Goal: Navigation & Orientation: Find specific page/section

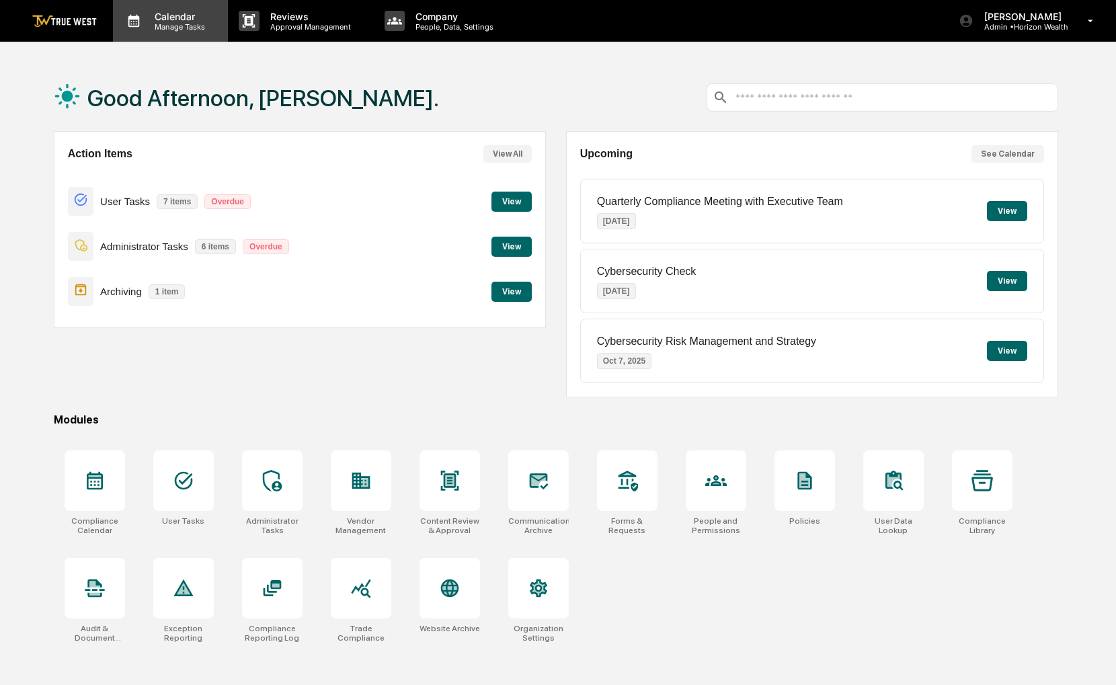
click at [186, 33] on div "Calendar Manage Tasks" at bounding box center [170, 21] width 115 height 42
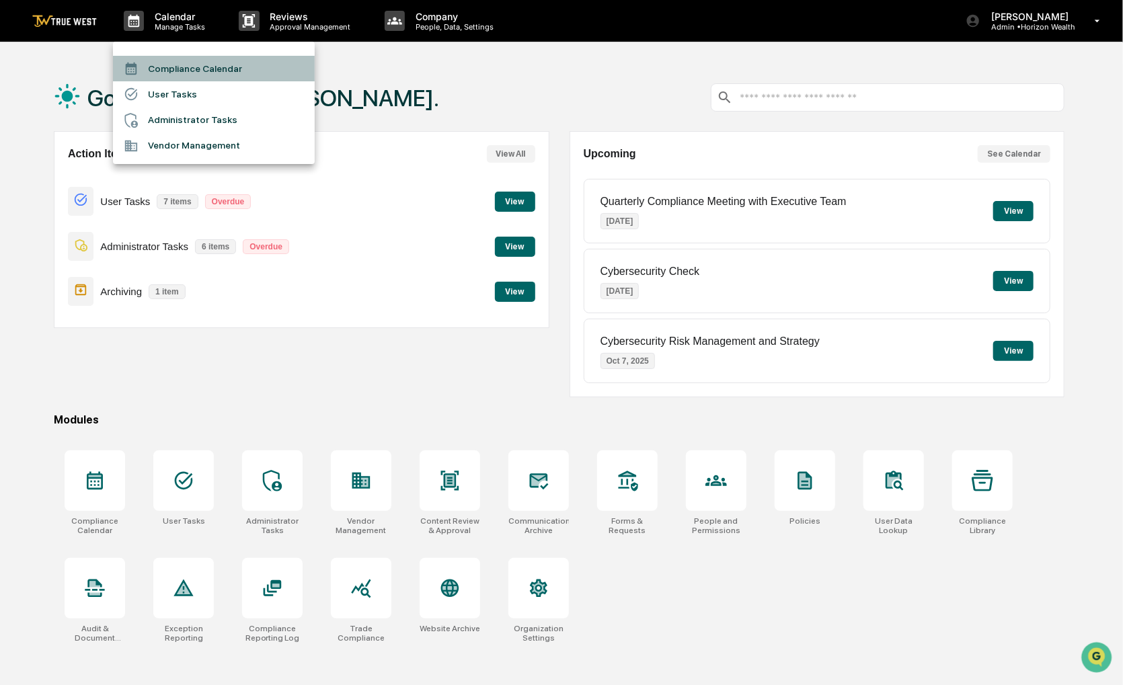
click at [186, 67] on li "Compliance Calendar" at bounding box center [214, 69] width 202 height 26
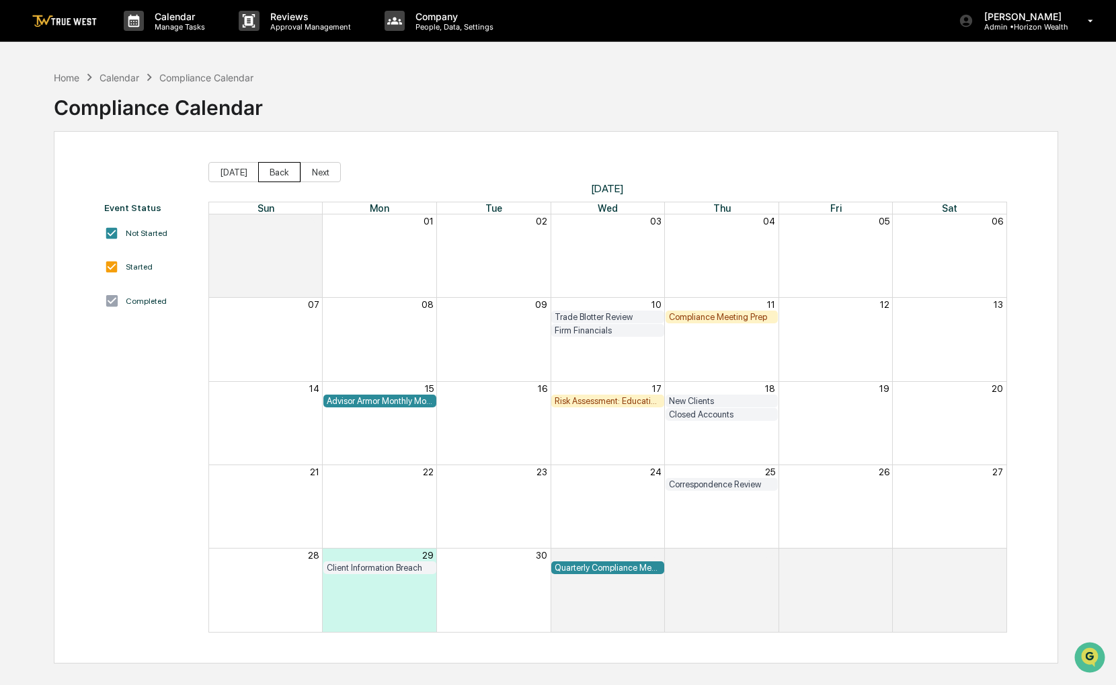
click at [276, 177] on button "Back" at bounding box center [279, 172] width 42 height 20
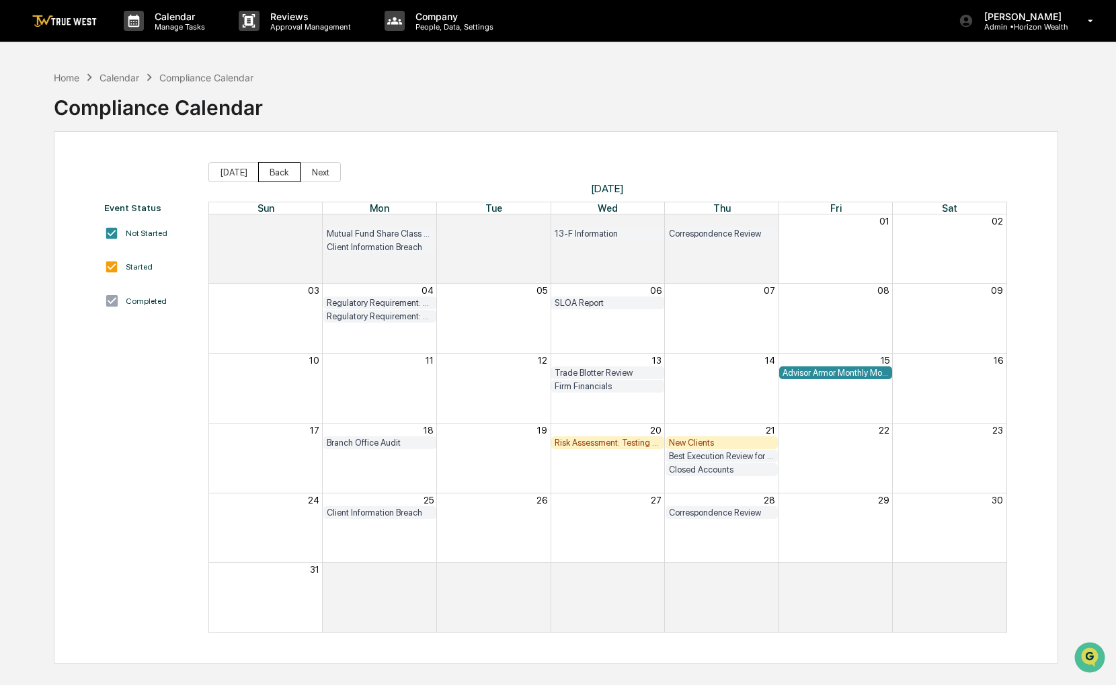
click at [276, 177] on button "Back" at bounding box center [279, 172] width 42 height 20
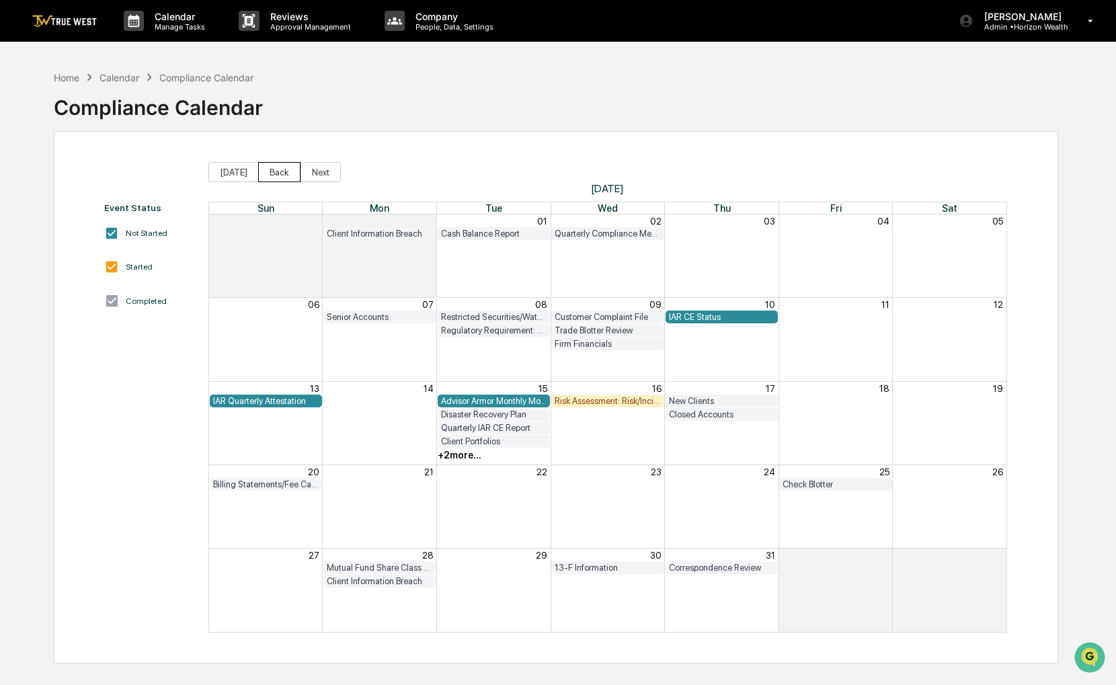
click at [276, 177] on button "Back" at bounding box center [279, 172] width 42 height 20
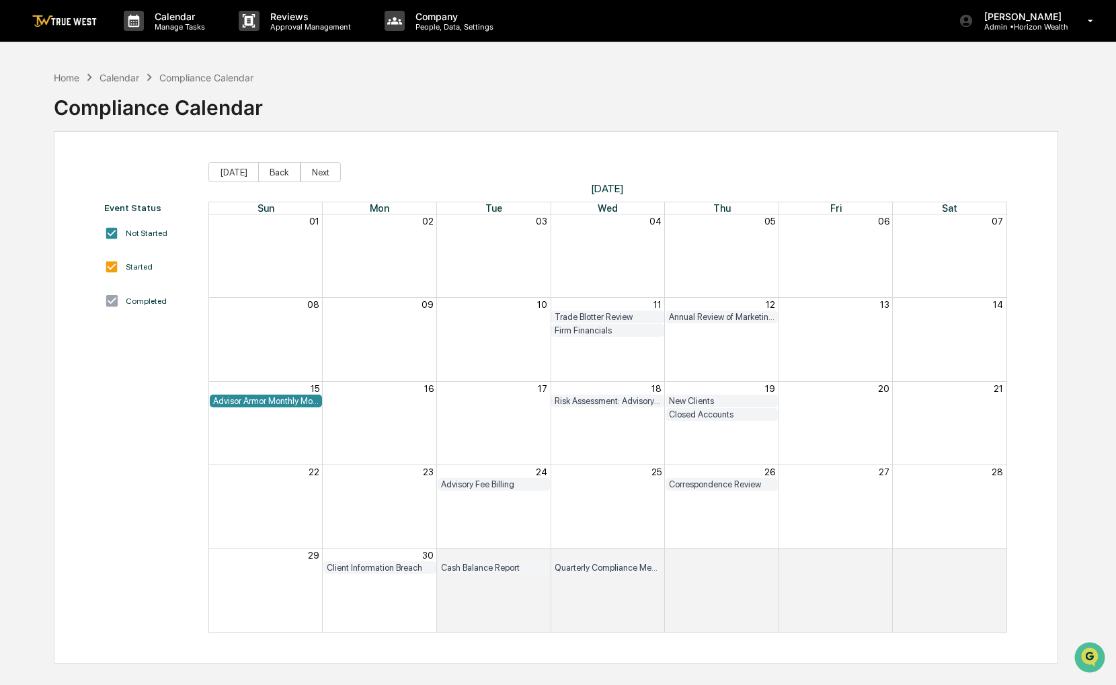
click at [279, 184] on span "[DATE]" at bounding box center [607, 188] width 799 height 13
click at [279, 173] on button "Back" at bounding box center [279, 172] width 42 height 20
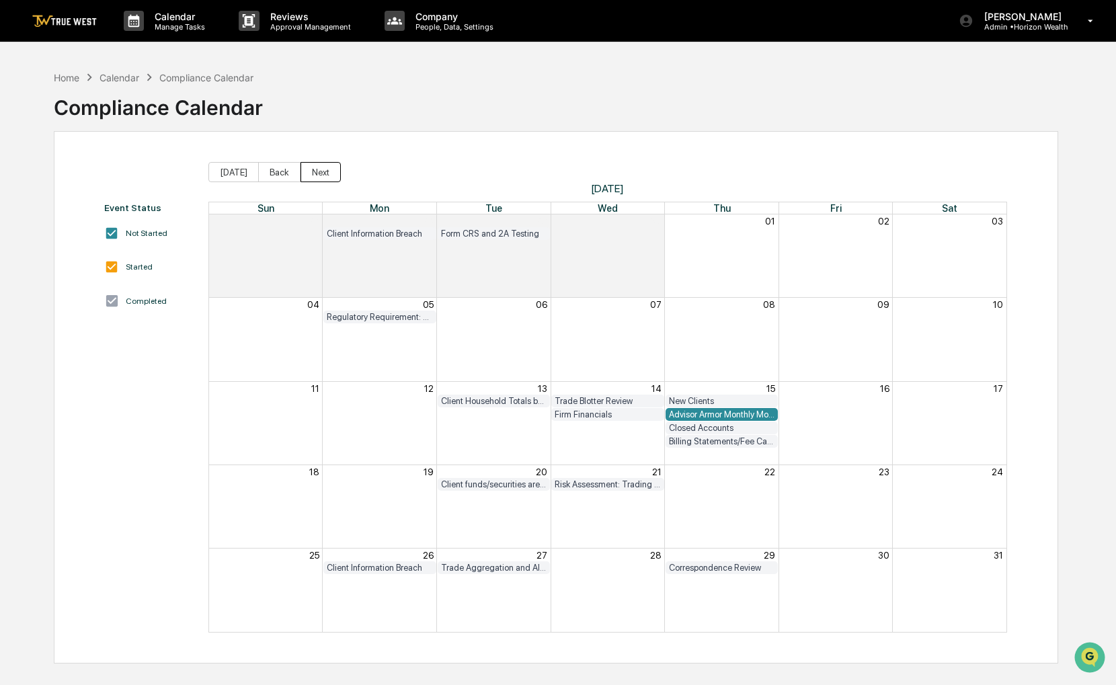
click at [304, 173] on button "Next" at bounding box center [321, 172] width 40 height 20
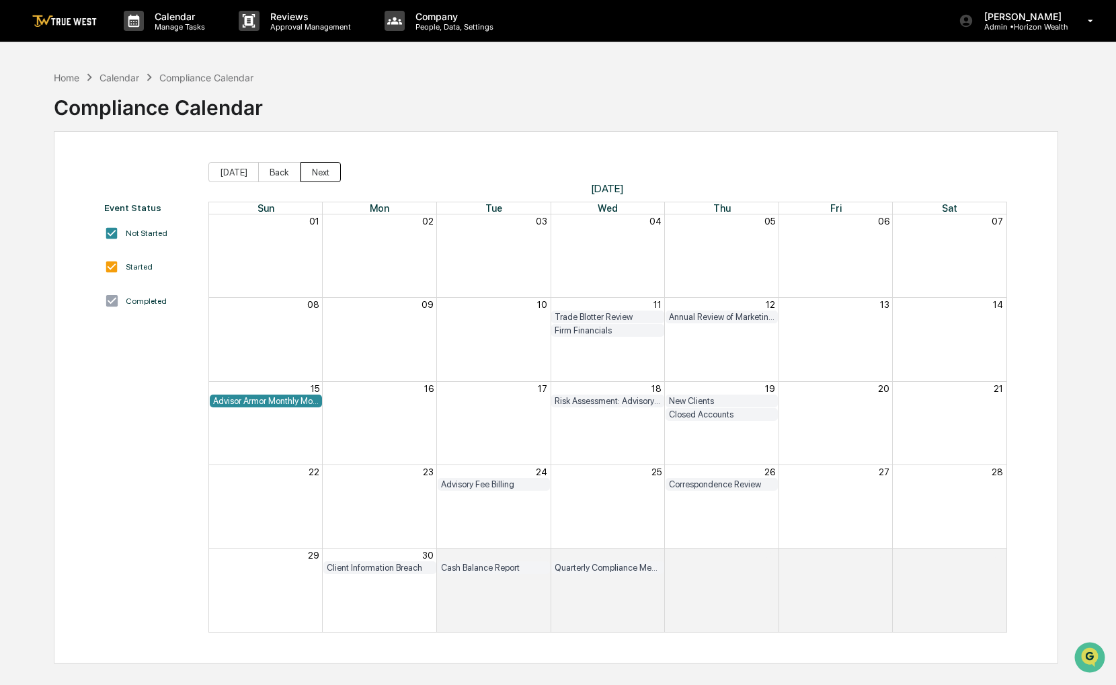
click at [304, 173] on button "Next" at bounding box center [321, 172] width 40 height 20
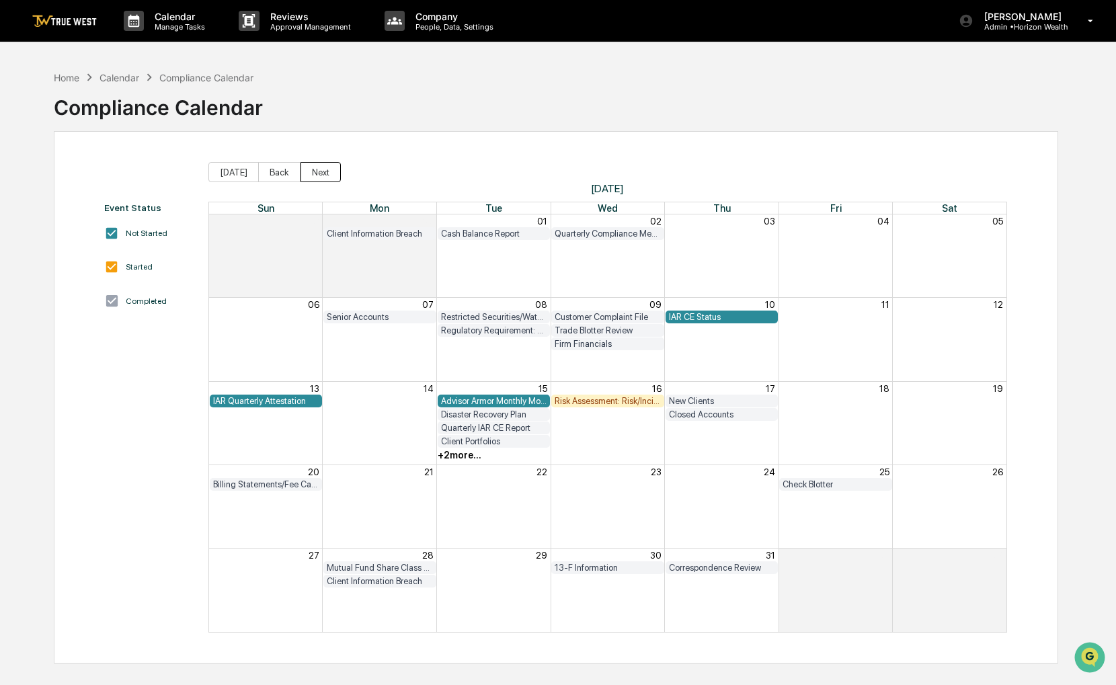
click at [304, 173] on button "Next" at bounding box center [321, 172] width 40 height 20
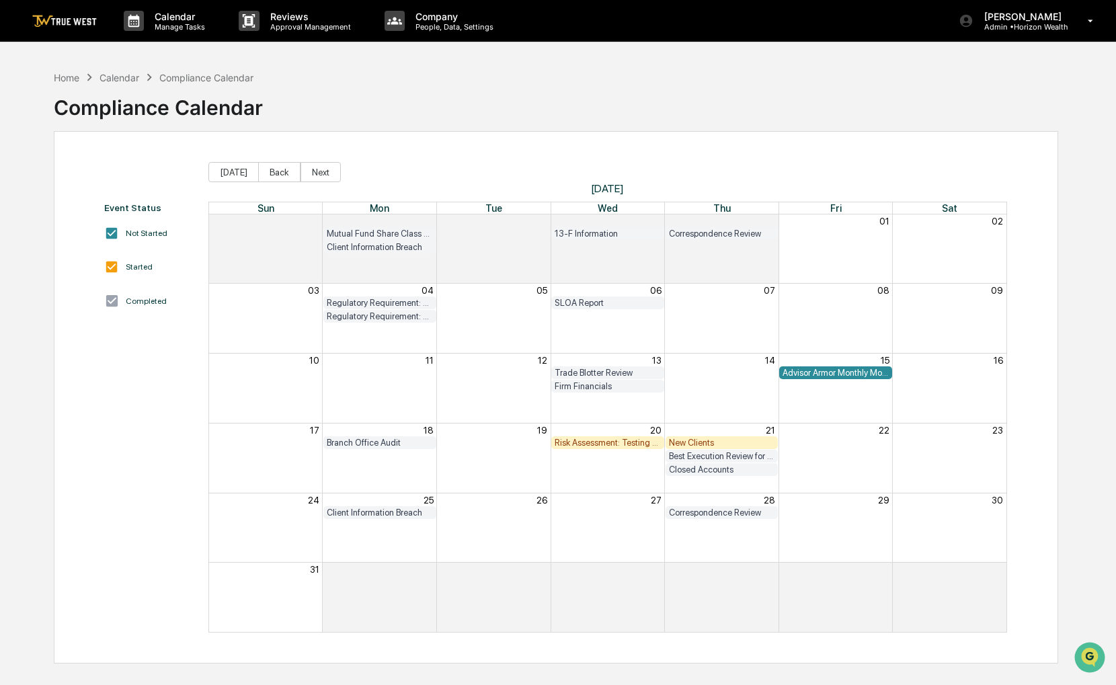
drag, startPoint x: 610, startPoint y: 89, endPoint x: 594, endPoint y: 84, distance: 16.4
click at [594, 84] on div "Home Calendar Compliance Calendar Compliance Calendar" at bounding box center [556, 97] width 1004 height 67
drag, startPoint x: 587, startPoint y: 106, endPoint x: 572, endPoint y: 102, distance: 15.5
click at [572, 102] on div "Home Calendar Compliance Calendar Compliance Calendar" at bounding box center [556, 97] width 1004 height 67
click at [319, 167] on button "Next" at bounding box center [321, 172] width 40 height 20
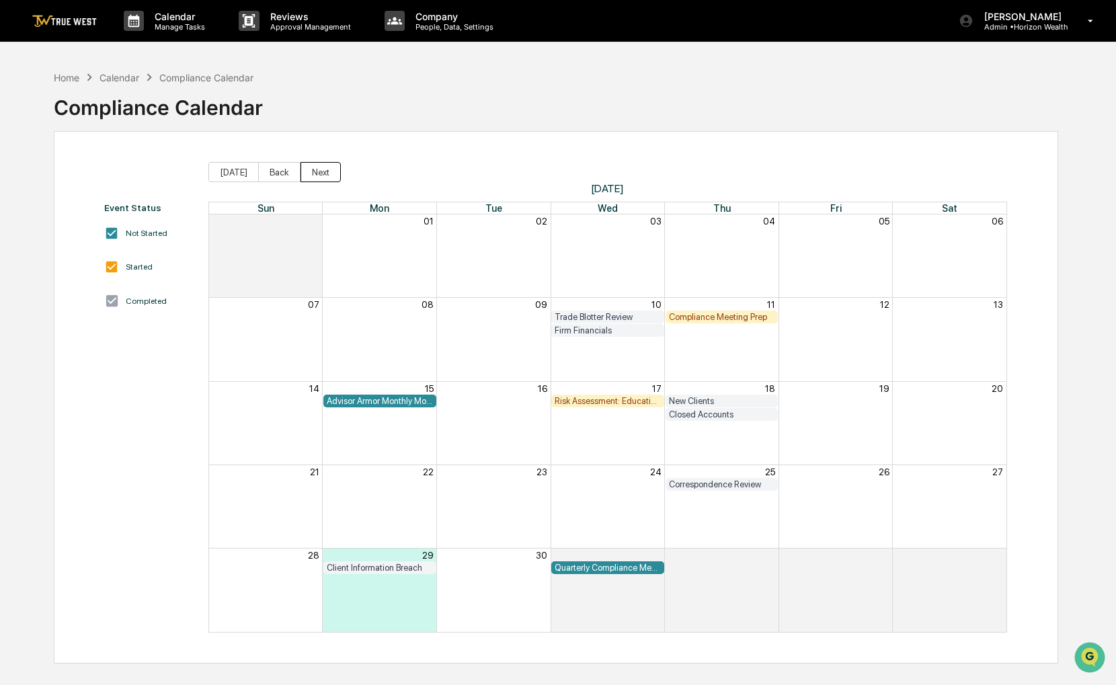
click at [318, 166] on button "Next" at bounding box center [321, 172] width 40 height 20
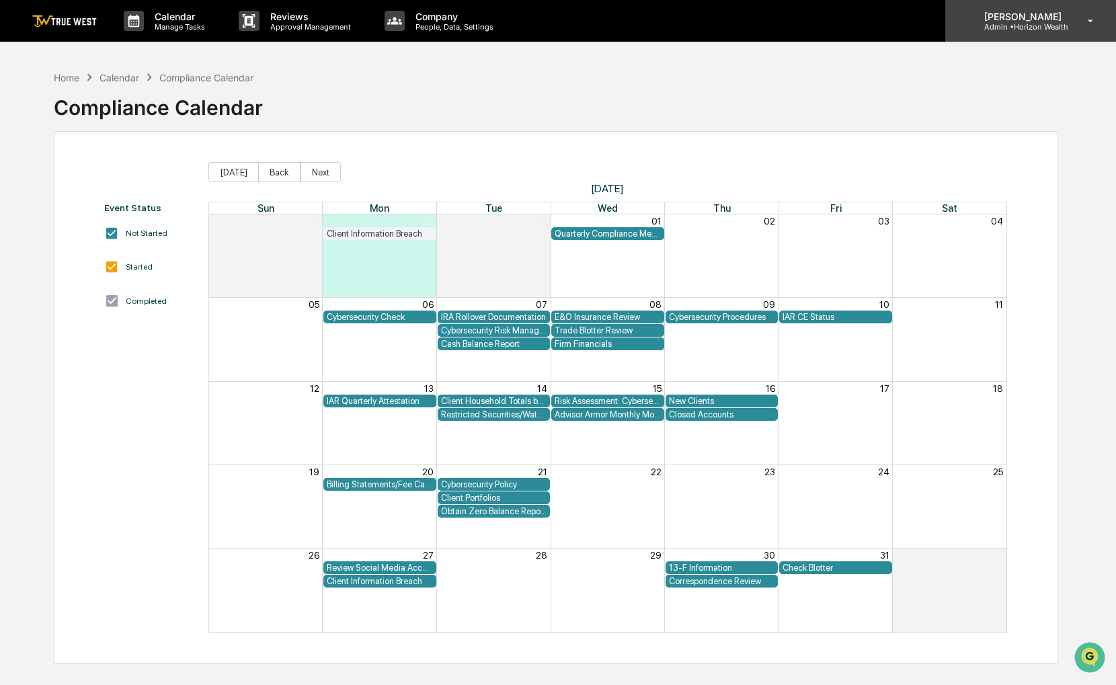
click at [1060, 34] on div "[PERSON_NAME] Admin • Horizon Wealth" at bounding box center [1030, 21] width 171 height 42
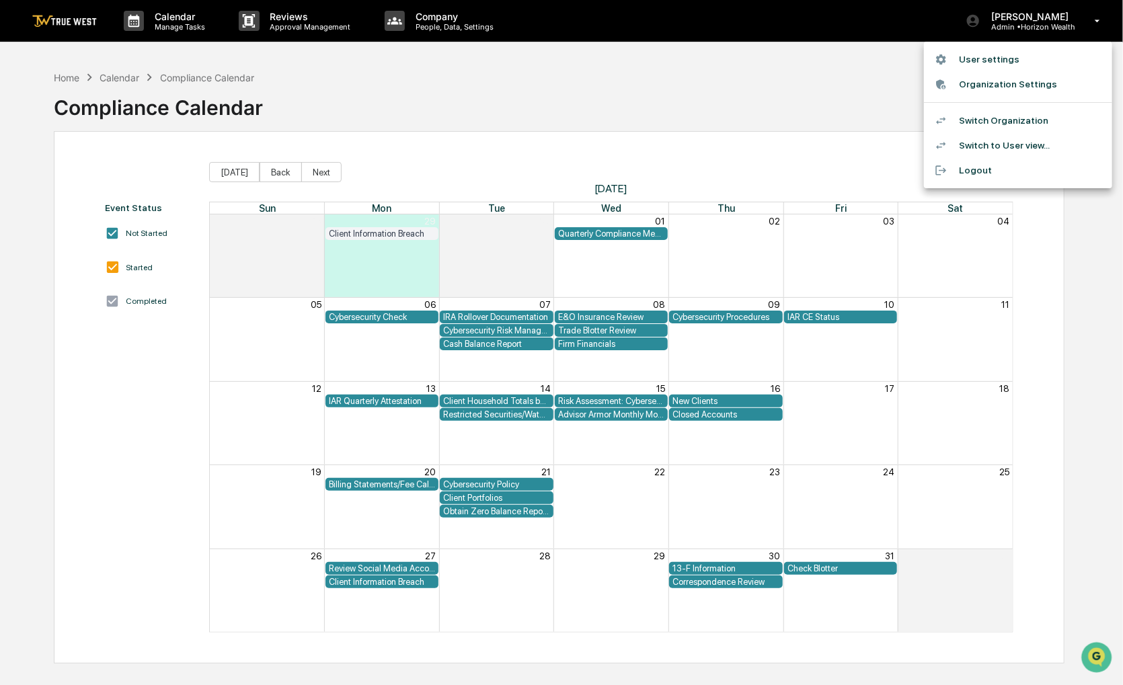
click at [1026, 122] on li "Switch Organization" at bounding box center [1018, 120] width 188 height 25
